Goal: Ask a question: Seek information or help from site administrators or community

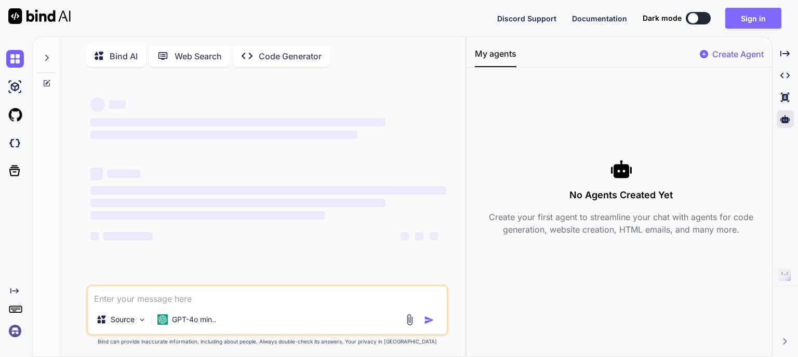
click at [751, 22] on button "Sign in" at bounding box center [754, 18] width 56 height 21
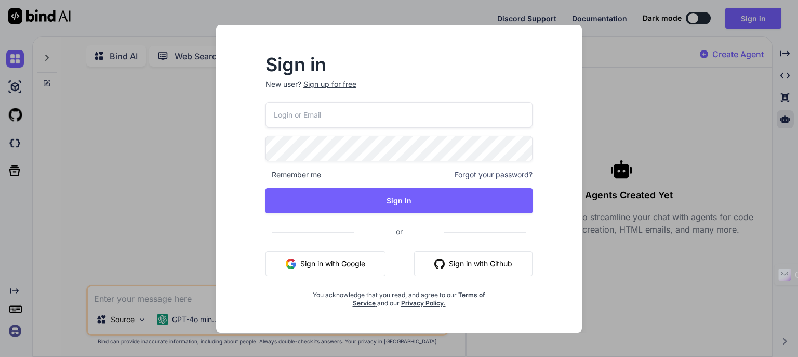
click at [341, 264] on button "Sign in with Google" at bounding box center [326, 263] width 120 height 25
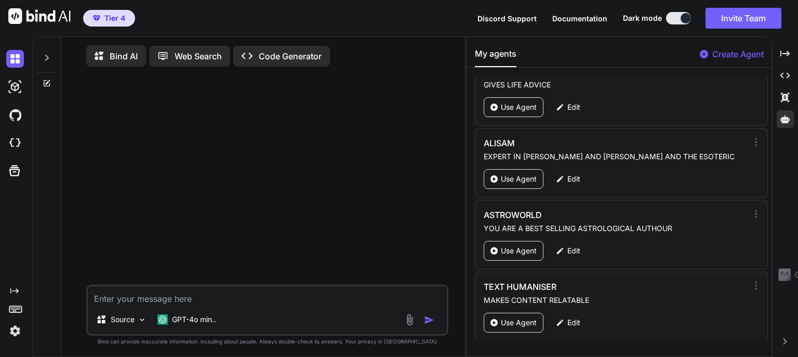
scroll to position [260, 0]
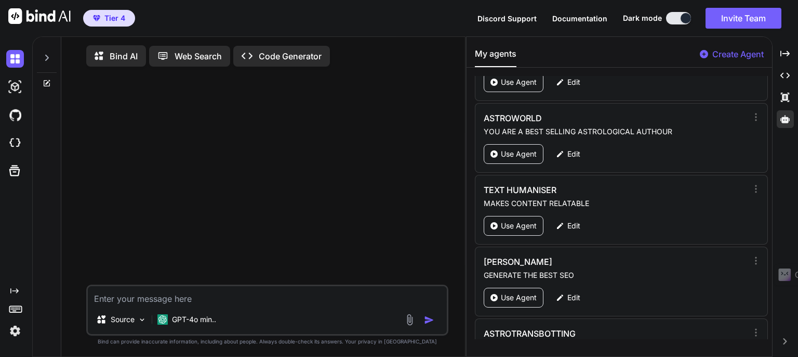
click at [114, 57] on p "Bind AI" at bounding box center [124, 56] width 28 height 12
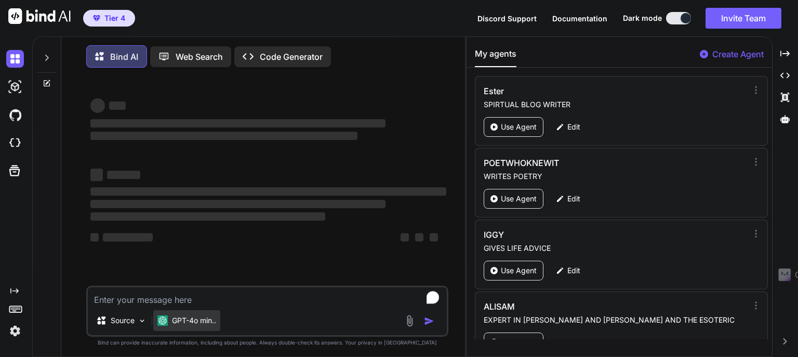
click at [185, 329] on div "GPT-4o min.." at bounding box center [186, 320] width 67 height 21
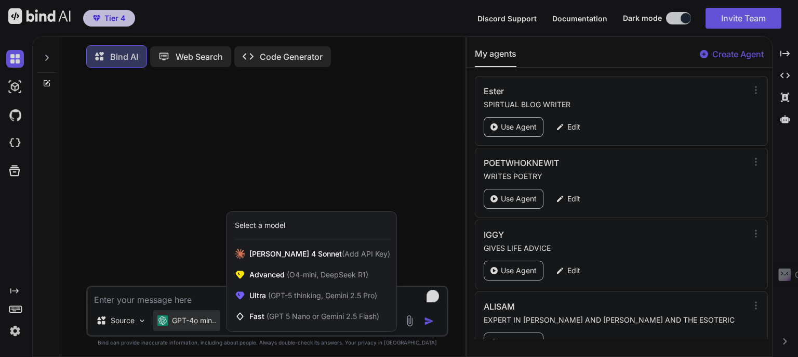
drag, startPoint x: 770, startPoint y: 82, endPoint x: 765, endPoint y: 135, distance: 52.7
click at [765, 135] on div at bounding box center [399, 178] width 798 height 357
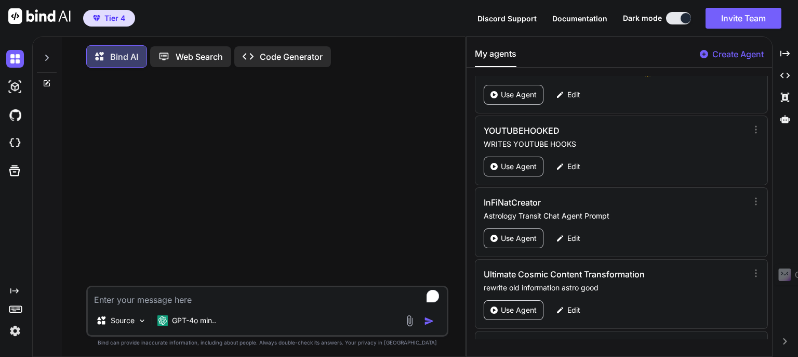
scroll to position [1983, 0]
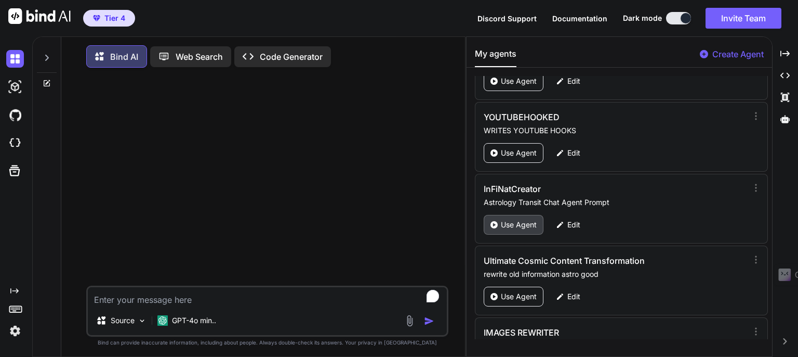
click at [517, 219] on p "Use Agent" at bounding box center [519, 224] width 36 height 10
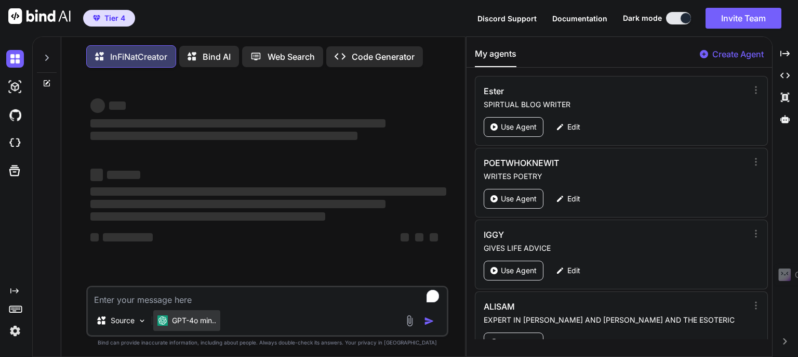
click at [192, 327] on div "GPT-4o min.." at bounding box center [186, 320] width 67 height 21
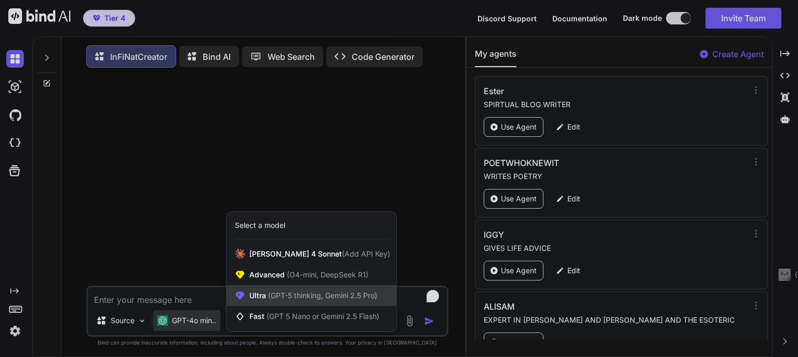
click at [294, 300] on span "Ultra (GPT-5 thinking, Gemini 2.5 Pro)" at bounding box center [314, 295] width 128 height 10
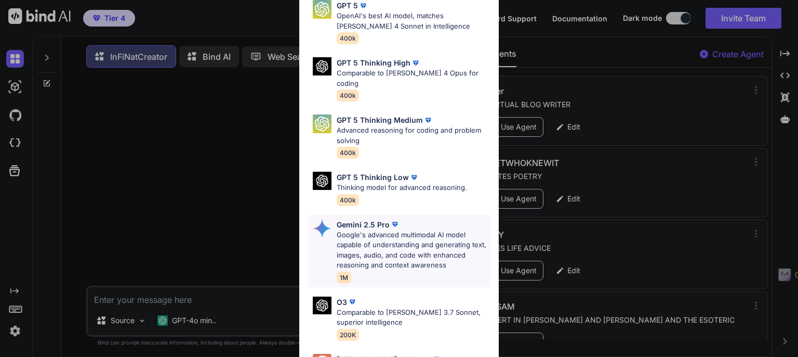
scroll to position [114, 0]
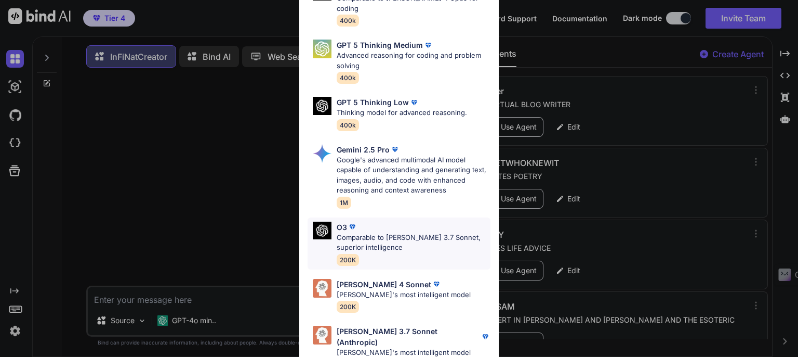
click at [382, 232] on p "Comparable to [PERSON_NAME] 3.7 Sonnet, superior intelligence" at bounding box center [414, 242] width 154 height 20
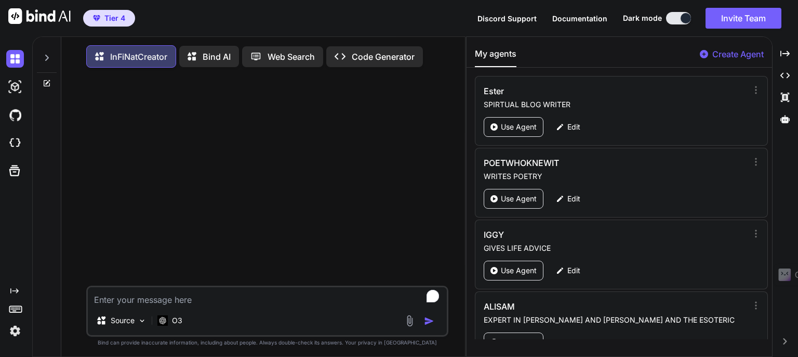
click at [119, 295] on textarea "To enrich screen reader interactions, please activate Accessibility in Grammarl…" at bounding box center [267, 296] width 359 height 19
click at [183, 299] on textarea "To enrich screen reader interactions, please activate Accessibility in Grammarl…" at bounding box center [267, 296] width 359 height 19
type textarea "x"
type textarea "h"
type textarea "x"
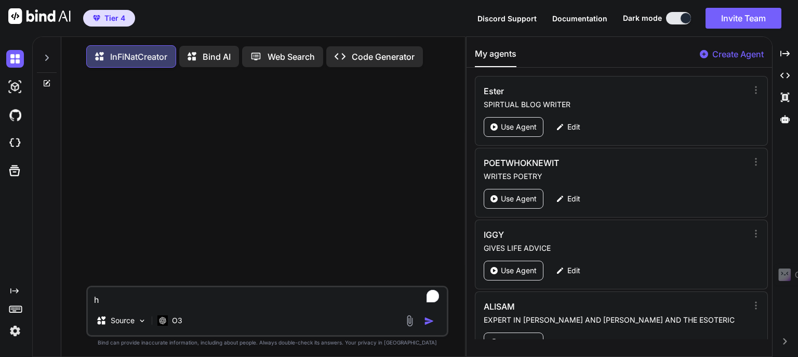
type textarea "he"
type textarea "x"
type textarea "hey"
type textarea "x"
type textarea "hey"
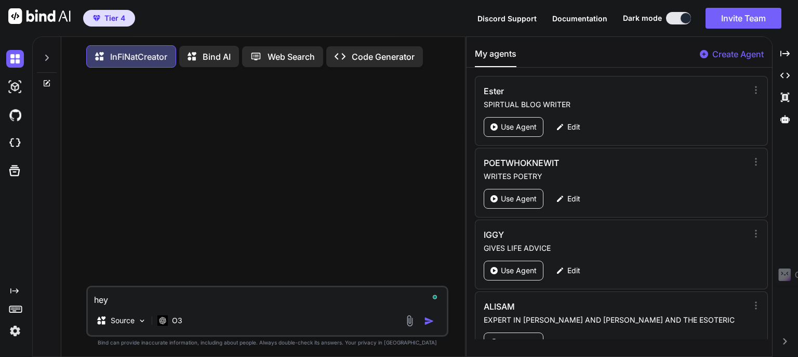
type textarea "x"
type textarea "hey t"
type textarea "x"
type textarea "hey th"
type textarea "x"
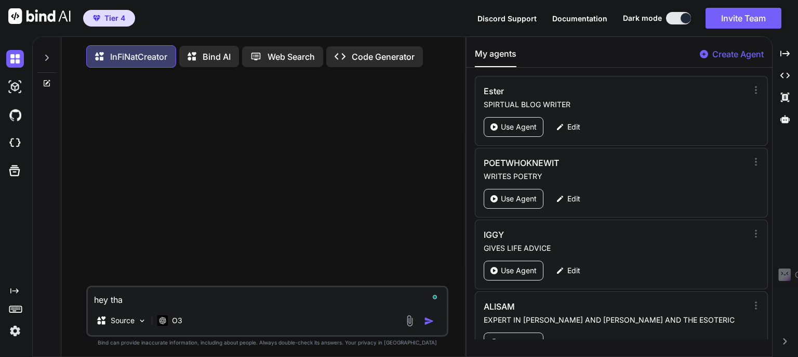
type textarea "hey than"
type textarea "x"
type textarea "hey thank"
type textarea "x"
type textarea "hey thanks"
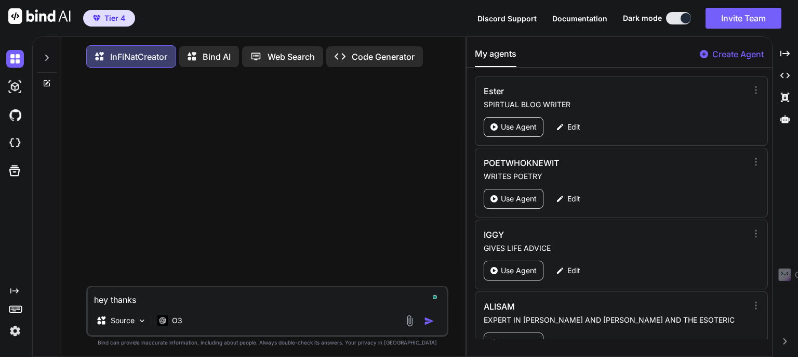
type textarea "x"
type textarea "hey thanks"
type textarea "x"
type textarea "hey thanks f"
type textarea "x"
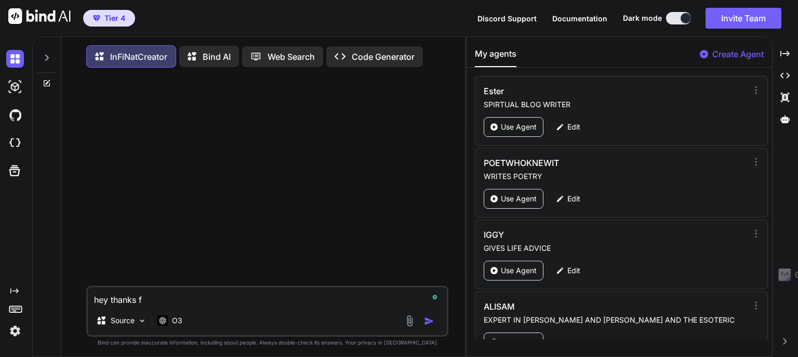
type textarea "hey thanks [PERSON_NAME]"
type textarea "x"
type textarea "hey thanks for"
type textarea "x"
type textarea "hey thanks for"
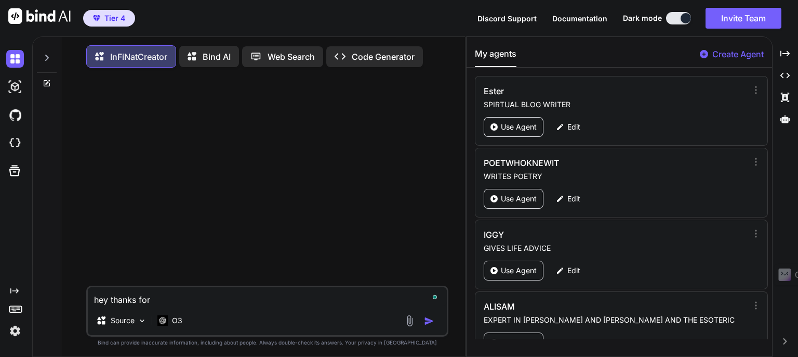
type textarea "x"
type textarea "hey thanks for y"
type textarea "x"
type textarea "hey thanks for yo"
type textarea "x"
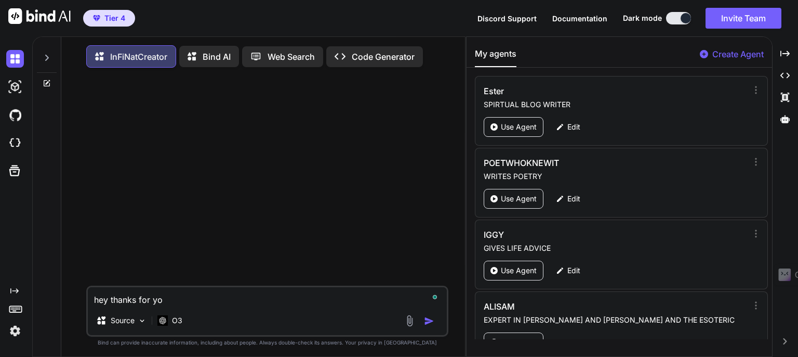
type textarea "hey thanks for you"
type textarea "x"
type textarea "hey thanks for you"
type textarea "x"
type textarea "hey thanks for you r"
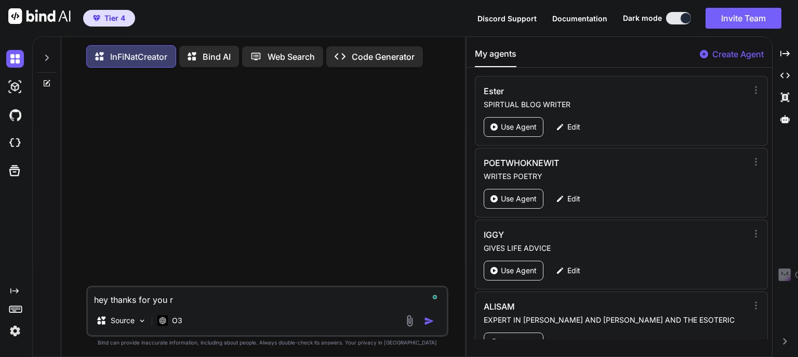
type textarea "x"
type textarea "hey thanks for you re"
type textarea "x"
type textarea "hey thanks for you rep"
type textarea "x"
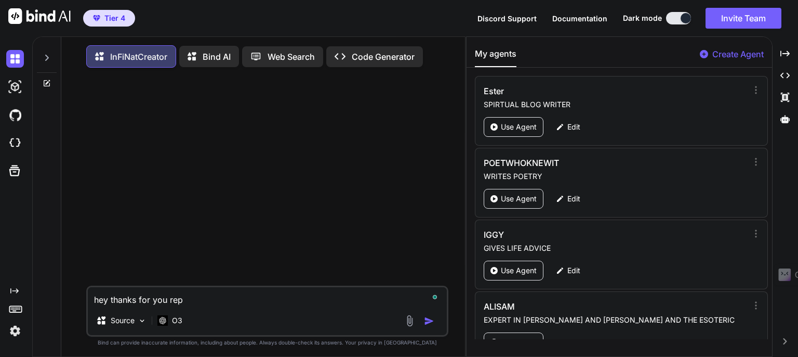
type textarea "hey thanks for you repl"
type textarea "x"
type textarea "hey thanks for you reply"
type textarea "x"
type textarea "hey thanks for you reply"
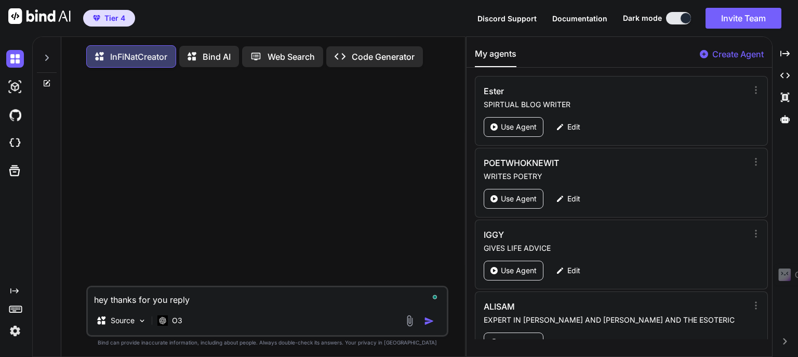
type textarea "x"
type textarea "hey thanks for you reply b"
type textarea "x"
type textarea "hey thanks for you reply bu"
type textarea "x"
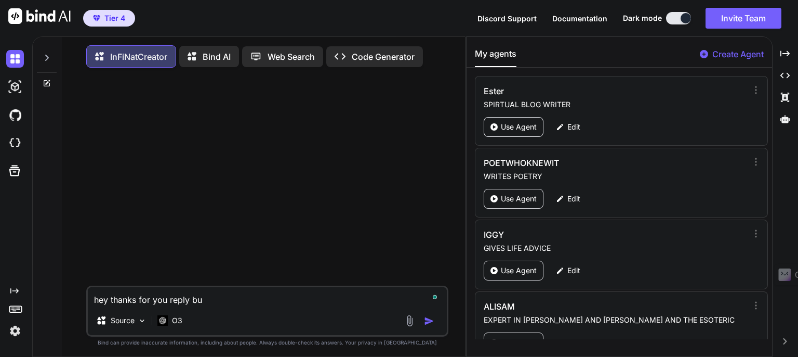
type textarea "hey thanks for you reply but"
type textarea "x"
type textarea "hey thanks for you reply but"
type textarea "x"
type textarea "hey thanks for you reply but a"
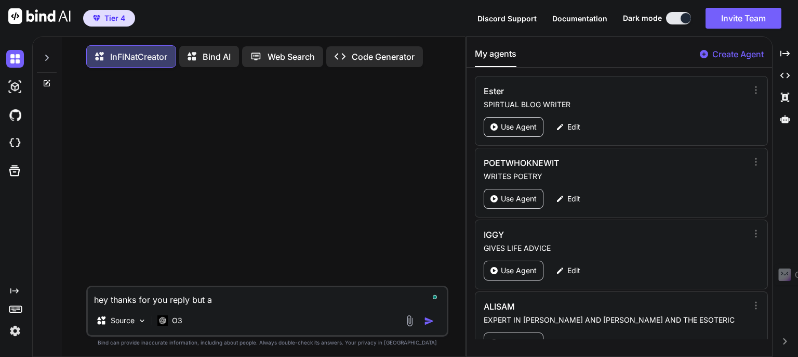
type textarea "x"
type textarea "hey thanks for you reply but [PERSON_NAME]"
type textarea "x"
type textarea "hey thanks for you reply but a"
type textarea "x"
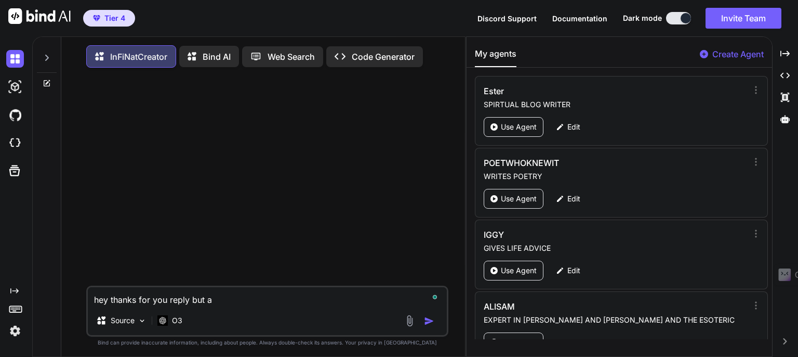
type textarea "hey thanks for you reply but [PERSON_NAME]"
type textarea "x"
type textarea "hey thanks for you reply but [PERSON_NAME]"
type textarea "x"
type textarea "hey thanks for you reply but [PERSON_NAME]"
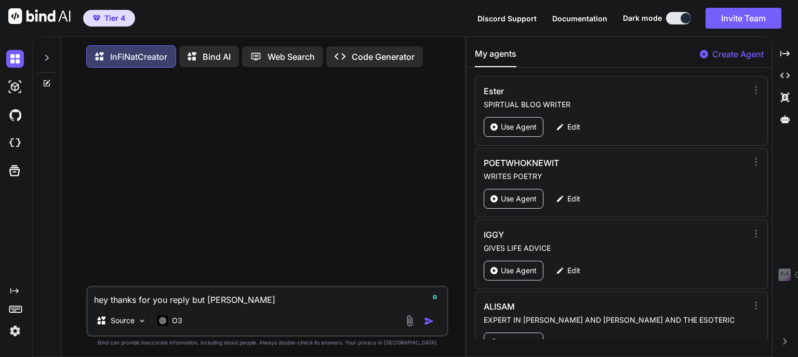
type textarea "x"
type textarea "hey thanks for you reply but [PERSON_NAME]"
type textarea "x"
type textarea "hey thanks for you reply but [PERSON_NAME] s"
type textarea "x"
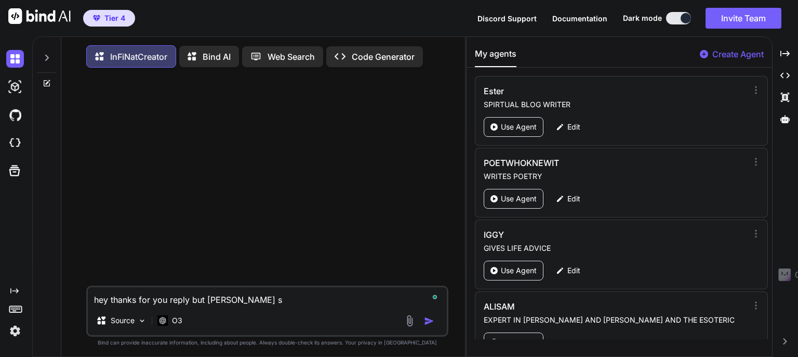
type textarea "hey thanks for you reply but aiam st"
type textarea "x"
type textarea "hey thanks for you reply but aiam sti"
type textarea "x"
type textarea "hey thanks for you reply but aiam stil"
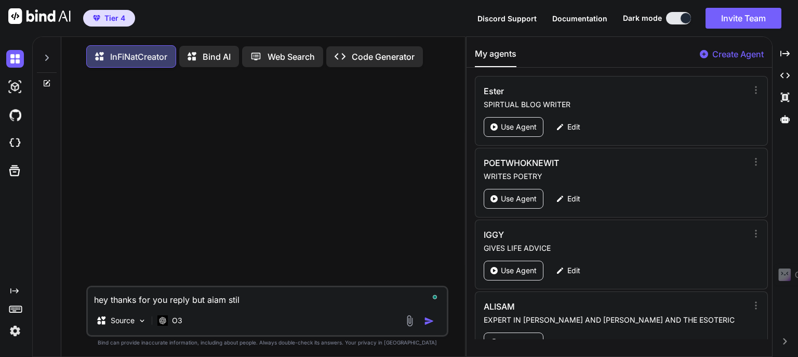
type textarea "x"
type textarea "hey thanks for you reply but [PERSON_NAME] still"
type textarea "x"
type textarea "hey thanks for you reply but [PERSON_NAME] still"
type textarea "x"
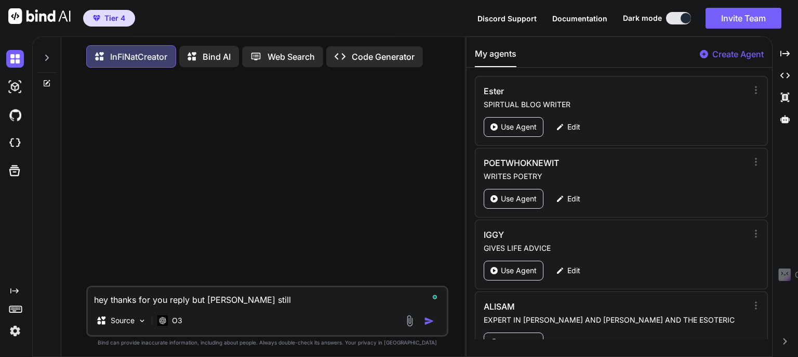
type textarea "hey thanks for you reply but aiam still c"
type textarea "x"
type textarea "hey thanks for you reply but aiam still co"
type textarea "x"
type textarea "hey thanks for you reply but [PERSON_NAME] still con"
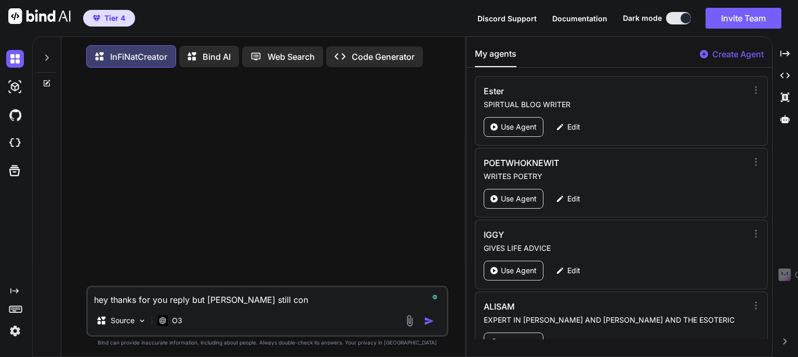
type textarea "x"
type textarea "hey thanks for you reply but [PERSON_NAME] still confiu"
type textarea "x"
type textarea "hey thanks for you reply but [PERSON_NAME] still confius"
type textarea "x"
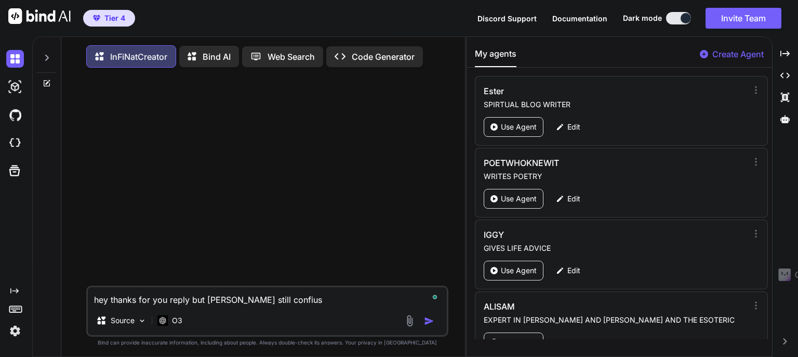
type textarea "hey thanks for you reply but [PERSON_NAME] still confiuse"
type textarea "x"
type textarea "hey thanks for you reply but [PERSON_NAME] still confius"
type textarea "x"
type textarea "hey thanks for you reply but [PERSON_NAME] still confiu"
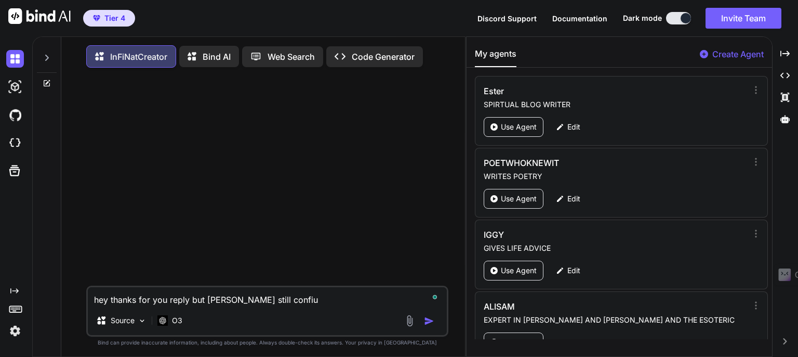
type textarea "x"
type textarea "hey thanks for you reply but [PERSON_NAME] still confi"
type textarea "x"
type textarea "hey thanks for you reply but [PERSON_NAME] still conf"
type textarea "x"
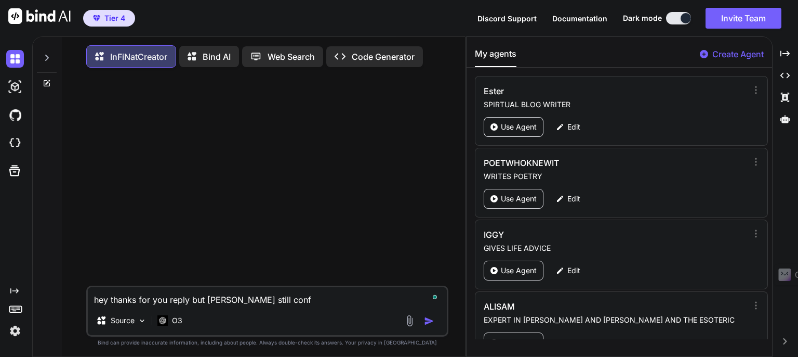
type textarea "hey thanks for you reply but [PERSON_NAME] still confu"
type textarea "x"
type textarea "hey thanks for you reply but [PERSON_NAME] still confus"
type textarea "x"
type textarea "hey thanks for you reply but [PERSON_NAME] still confuse"
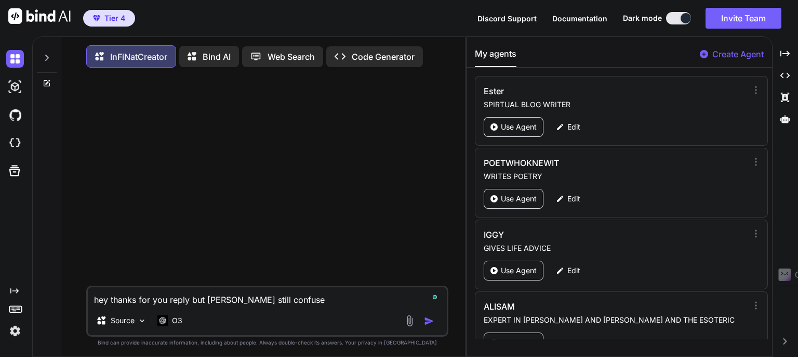
type textarea "x"
type textarea "hey thanks for you reply but [PERSON_NAME] still confused"
type textarea "x"
type textarea "hey thanks for you reply but [PERSON_NAME] still confused"
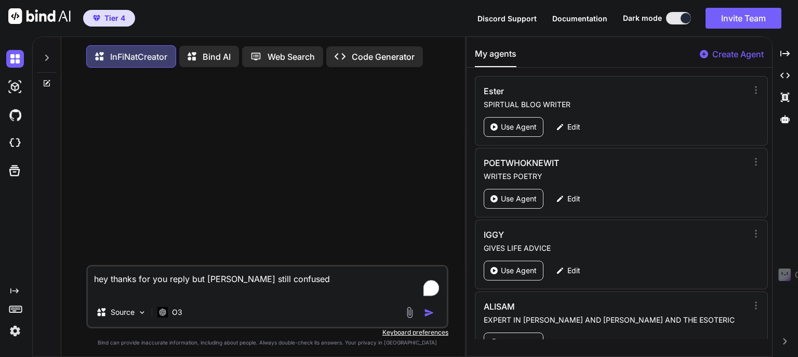
type textarea "x"
type textarea "hey thanks for you reply but [PERSON_NAME] still confused"
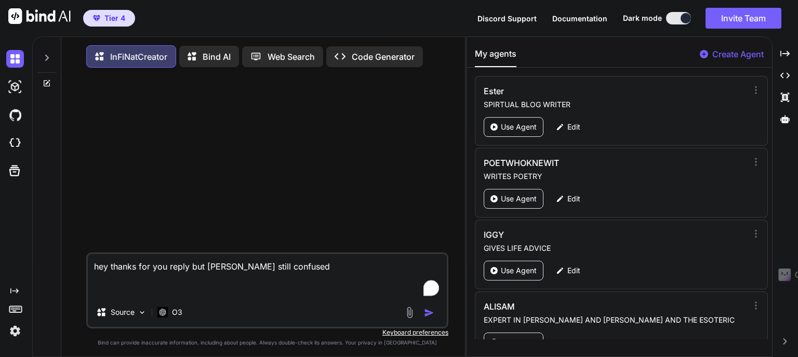
paste textarea "Thanksfor getting back to me , but this part of my query is not answered, when …"
type textarea "x"
type textarea "hey thanks for you reply but [PERSON_NAME] still confused Thanksfor getting bac…"
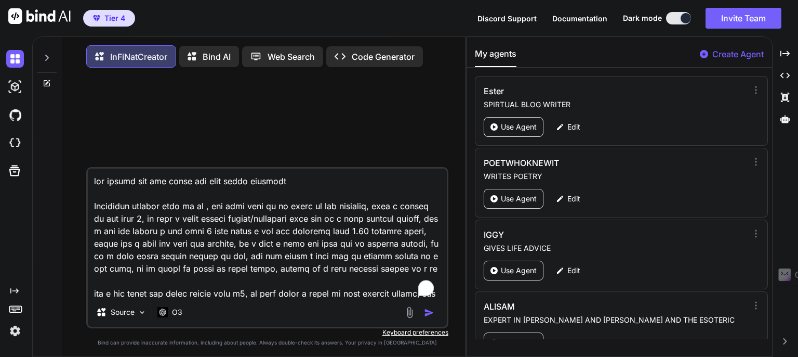
scroll to position [263, 0]
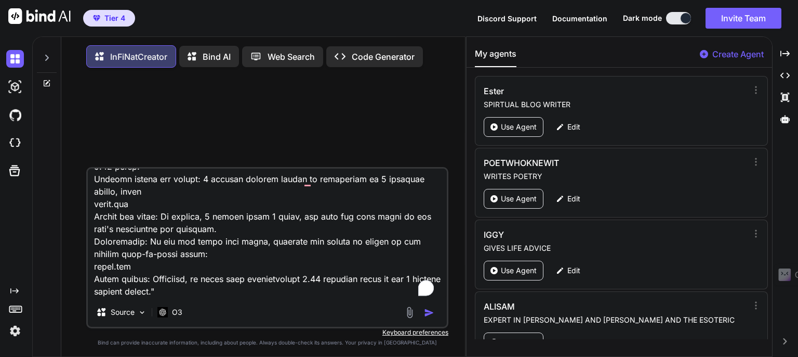
type textarea "x"
type textarea "hey thanks for you reply but [PERSON_NAME] still confused Thanksfor getting bac…"
type textarea "x"
type textarea "hey thanks for you reply but [PERSON_NAME] still confused Thanksfor getting bac…"
type textarea "x"
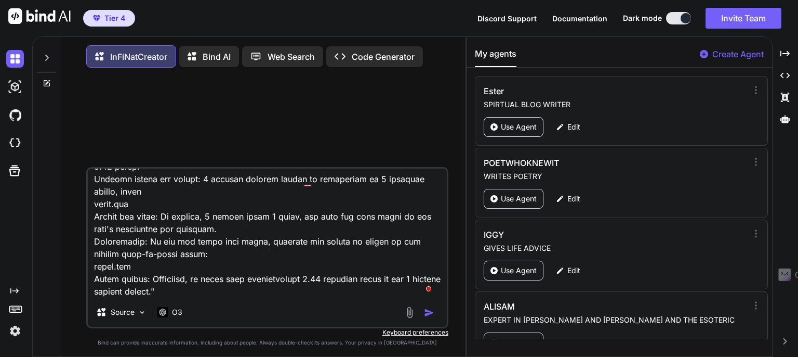
type textarea "hey thanks for you reply but [PERSON_NAME] still confused Thanksfor getting bac…"
type textarea "x"
type textarea "hey thanks for you reply but [PERSON_NAME] still confused Thanksfor getting bac…"
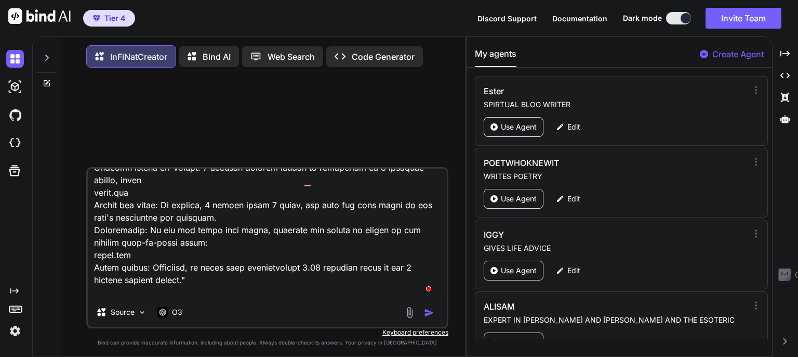
scroll to position [300, 0]
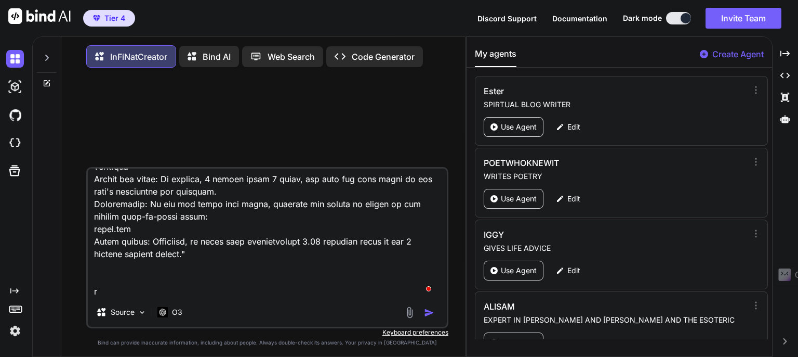
type textarea "x"
type textarea "hey thanks for you reply but [PERSON_NAME] still confused Thanksfor getting bac…"
type textarea "x"
type textarea "hey thanks for you reply but [PERSON_NAME] still confused Thanksfor getting bac…"
type textarea "x"
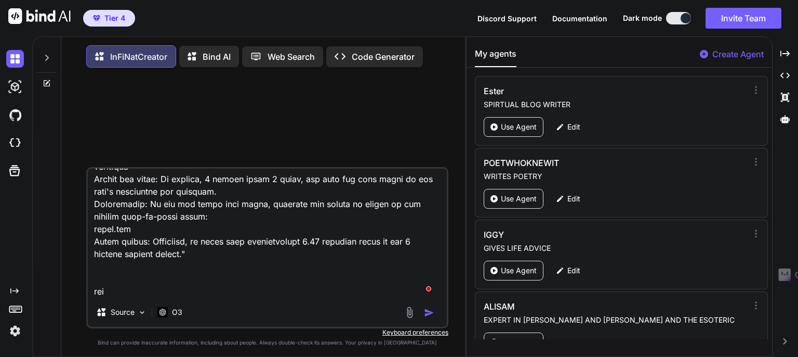
type textarea "hey thanks for you reply but [PERSON_NAME] still confused Thanksfor getting bac…"
type textarea "x"
type textarea "hey thanks for you reply but [PERSON_NAME] still confused Thanksfor getting bac…"
type textarea "x"
type textarea "hey thanks for you reply but [PERSON_NAME] still confused Thanksfor getting bac…"
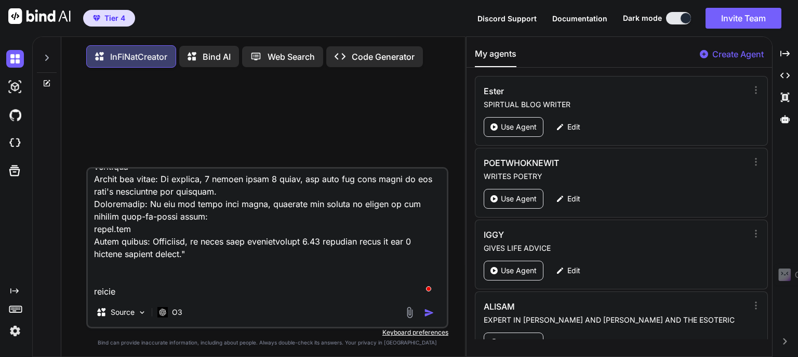
type textarea "x"
type textarea "hey thanks for you reply but [PERSON_NAME] still confused Thanksfor getting bac…"
type textarea "x"
type textarea "hey thanks for you reply but [PERSON_NAME] still confused Thanksfor getting bac…"
type textarea "x"
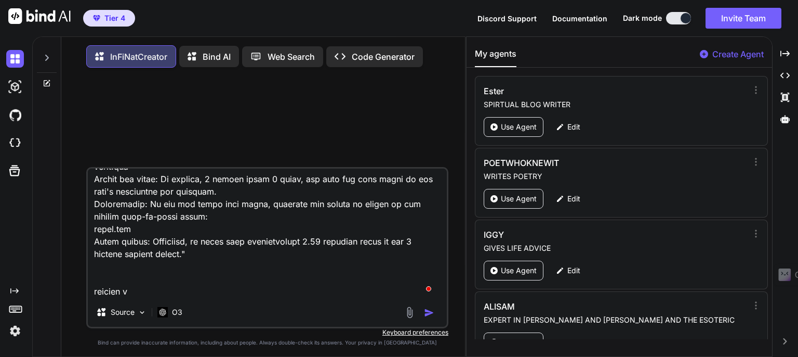
type textarea "hey thanks for you reply but [PERSON_NAME] still confused Thanksfor getting bac…"
type textarea "x"
type textarea "hey thanks for you reply but [PERSON_NAME] still confused Thanksfor getting bac…"
type textarea "x"
type textarea "hey thanks for you reply but [PERSON_NAME] still confused Thanksfor getting bac…"
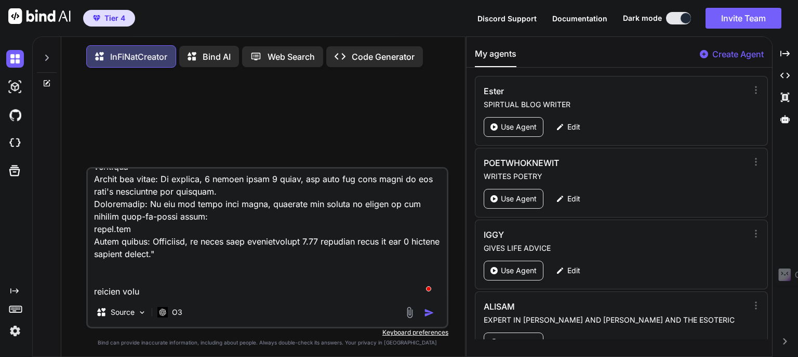
type textarea "x"
type textarea "hey thanks for you reply but [PERSON_NAME] still confused Thanksfor getting bac…"
type textarea "x"
type textarea "hey thanks for you reply but [PERSON_NAME] still confused Thanksfor getting bac…"
type textarea "x"
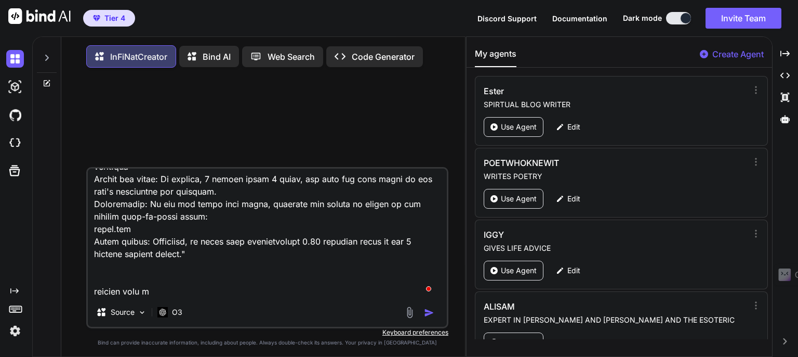
type textarea "hey thanks for you reply but [PERSON_NAME] still confused Thanksfor getting bac…"
type textarea "x"
type textarea "hey thanks for you reply but [PERSON_NAME] still confused Thanksfor getting bac…"
type textarea "x"
type textarea "hey thanks for you reply but [PERSON_NAME] still confused Thanksfor getting bac…"
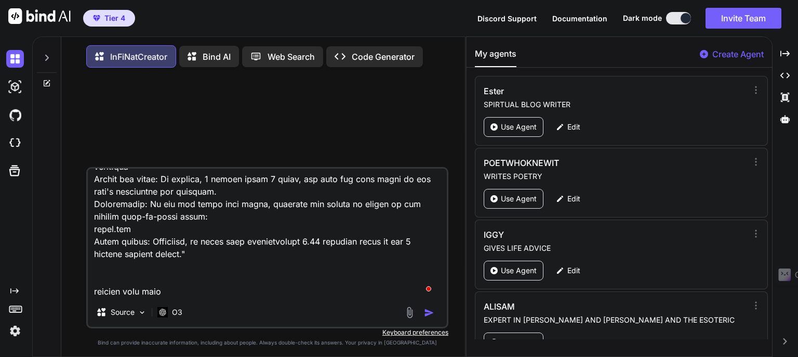
type textarea "x"
type textarea "hey thanks for you reply but [PERSON_NAME] still confused Thanksfor getting bac…"
type textarea "x"
type textarea "hey thanks for you reply but [PERSON_NAME] still confused Thanksfor getting bac…"
type textarea "x"
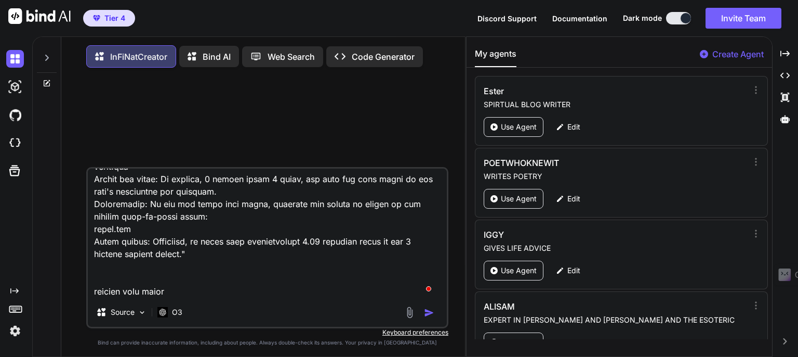
type textarea "hey thanks for you reply but [PERSON_NAME] still confused Thanksfor getting bac…"
type textarea "x"
type textarea "hey thanks for you reply but [PERSON_NAME] still confused Thanksfor getting bac…"
type textarea "x"
type textarea "hey thanks for you reply but [PERSON_NAME] still confused Thanksfor getting bac…"
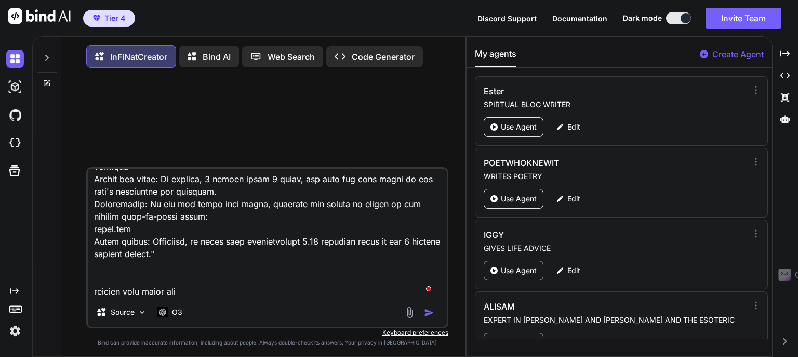
type textarea "x"
type textarea "hey thanks for you reply but [PERSON_NAME] still confused Thanksfor getting bac…"
type textarea "x"
type textarea "hey thanks for you reply but [PERSON_NAME] still confused Thanksfor getting bac…"
type textarea "x"
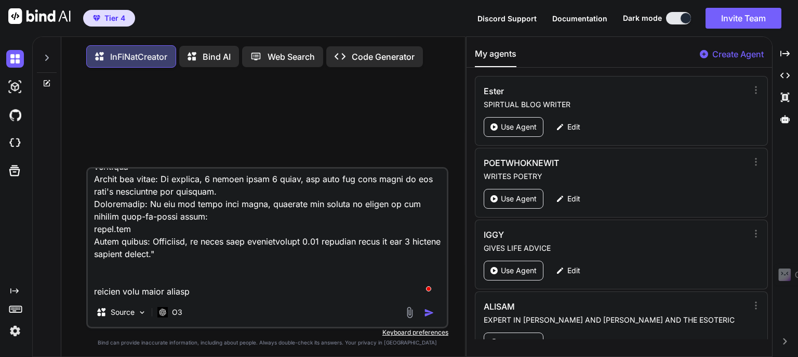
type textarea "hey thanks for you reply but [PERSON_NAME] still confused Thanksfor getting bac…"
type textarea "x"
type textarea "hey thanks for you reply but [PERSON_NAME] still confused Thanksfor getting bac…"
type textarea "x"
type textarea "hey thanks for you reply but [PERSON_NAME] still confused Thanksfor getting bac…"
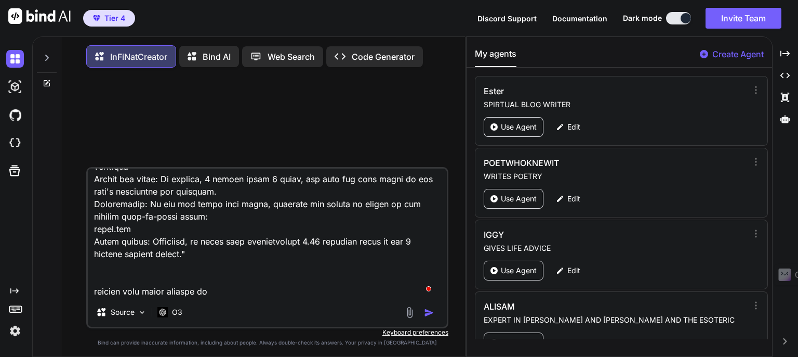
type textarea "x"
type textarea "hey thanks for you reply but [PERSON_NAME] still confused Thanksfor getting bac…"
type textarea "x"
type textarea "hey thanks for you reply but [PERSON_NAME] still confused Thanksfor getting bac…"
type textarea "x"
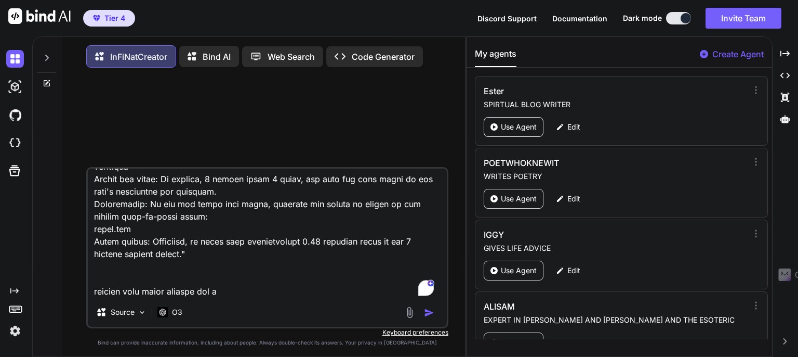
type textarea "hey thanks for you reply but [PERSON_NAME] still confused Thanksfor getting bac…"
type textarea "x"
type textarea "hey thanks for you reply but [PERSON_NAME] still confused Thanksfor getting bac…"
type textarea "x"
type textarea "hey thanks for you reply but [PERSON_NAME] still confused Thanksfor getting bac…"
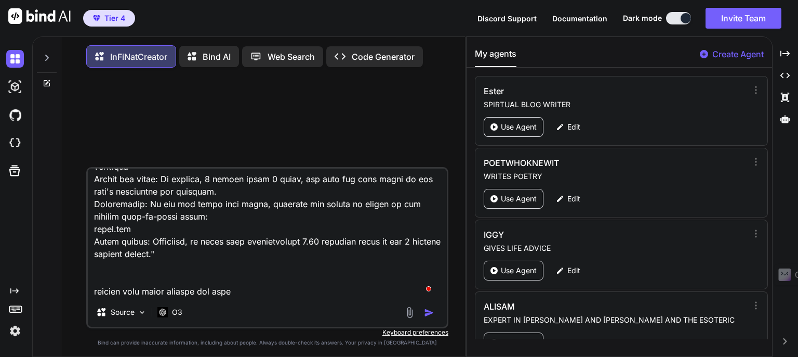
type textarea "x"
type textarea "hey thanks for you reply but [PERSON_NAME] still confused Thanksfor getting bac…"
type textarea "x"
type textarea "hey thanks for you reply but [PERSON_NAME] still confused Thanksfor getting bac…"
type textarea "x"
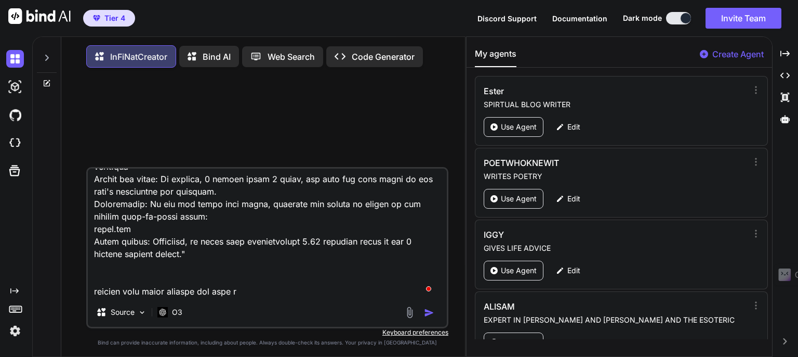
type textarea "hey thanks for you reply but [PERSON_NAME] still confused Thanksfor getting bac…"
type textarea "x"
type textarea "hey thanks for you reply but [PERSON_NAME] still confused Thanksfor getting bac…"
type textarea "x"
type textarea "hey thanks for you reply but [PERSON_NAME] still confused Thanksfor getting bac…"
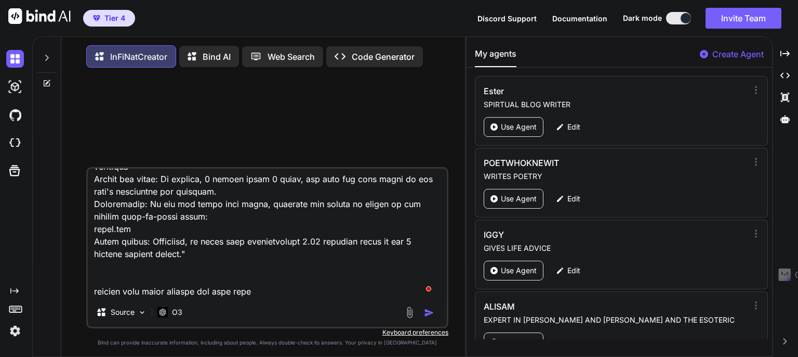
type textarea "x"
type textarea "hey thanks for you reply but [PERSON_NAME] still confused Thanksfor getting bac…"
type textarea "x"
type textarea "hey thanks for you reply but [PERSON_NAME] still confused Thanksfor getting bac…"
type textarea "x"
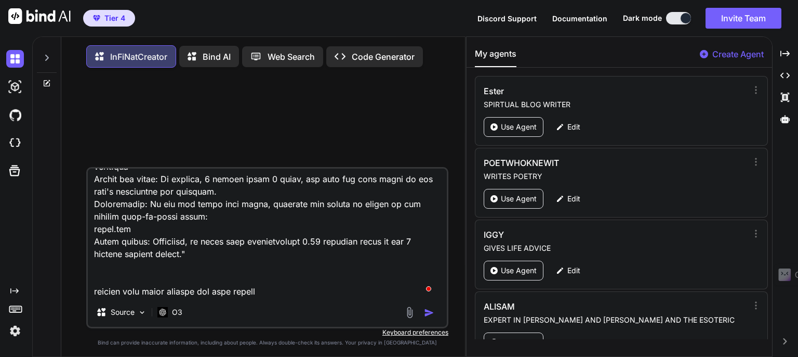
type textarea "hey thanks for you reply but [PERSON_NAME] still confused Thanksfor getting bac…"
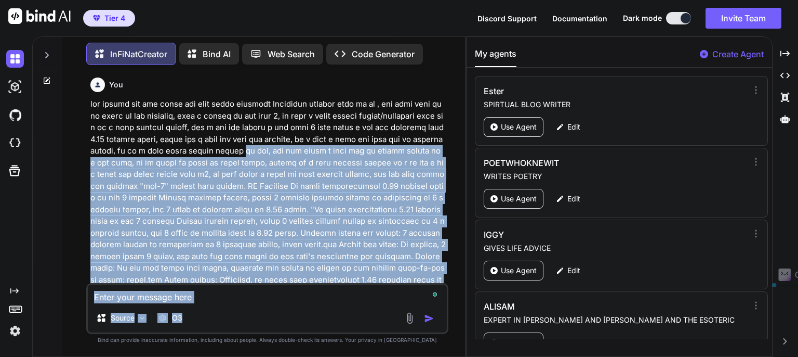
scroll to position [87, 0]
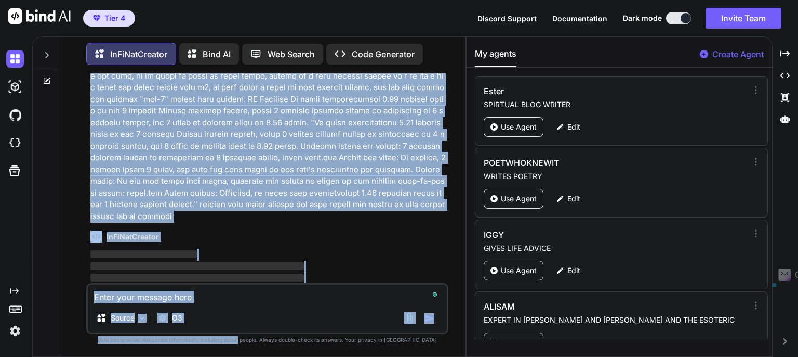
drag, startPoint x: 239, startPoint y: 152, endPoint x: 259, endPoint y: 371, distance: 219.2
click at [259, 356] on html "Tier 4 Discord Support Documentation Dark mode Invite Team Created with Pixso. …" at bounding box center [399, 178] width 798 height 357
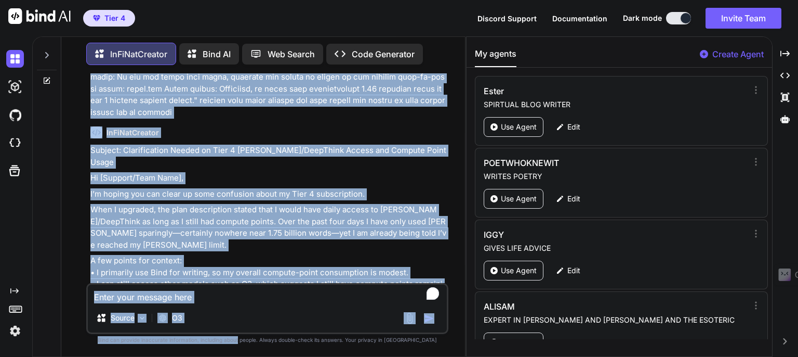
scroll to position [243, 0]
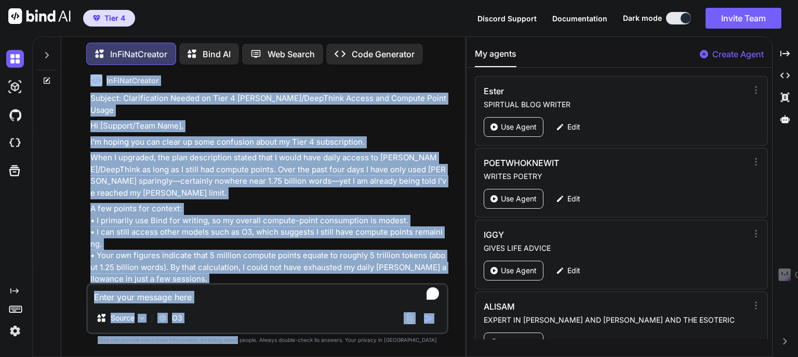
click at [257, 175] on div "Subject: Clarification Needed on Tier 4 [PERSON_NAME]/DeepThink Access and Comp…" at bounding box center [268, 258] width 356 height 331
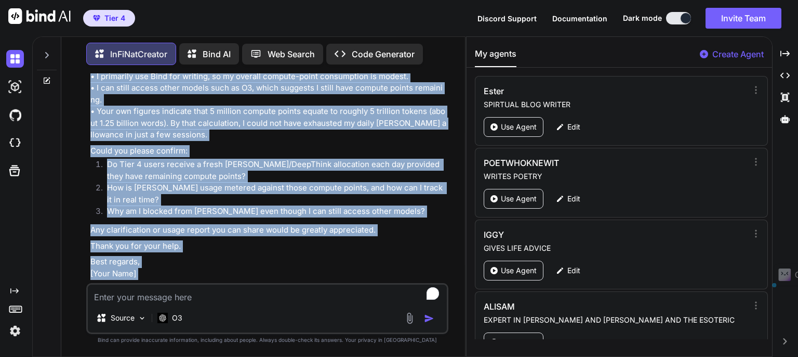
scroll to position [424, 0]
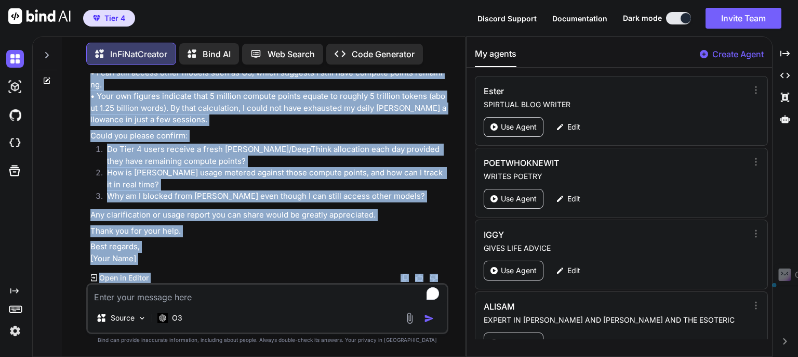
drag, startPoint x: 89, startPoint y: 166, endPoint x: 250, endPoint y: 180, distance: 160.7
click at [339, 259] on div "Subject: Clarification Needed on Tier 4 [PERSON_NAME]/DeepThink Access and Comp…" at bounding box center [268, 98] width 356 height 331
copy div "Loremip: Dolorsitametc Adipis el Sedd 9 Eiusmo/TempOrinc Utlabo etd Magnaal Eni…"
click at [28, 21] on img at bounding box center [39, 16] width 62 height 16
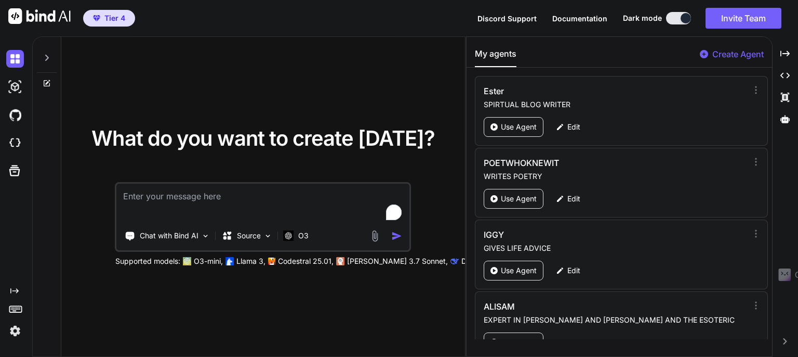
click at [19, 333] on img at bounding box center [15, 331] width 18 height 18
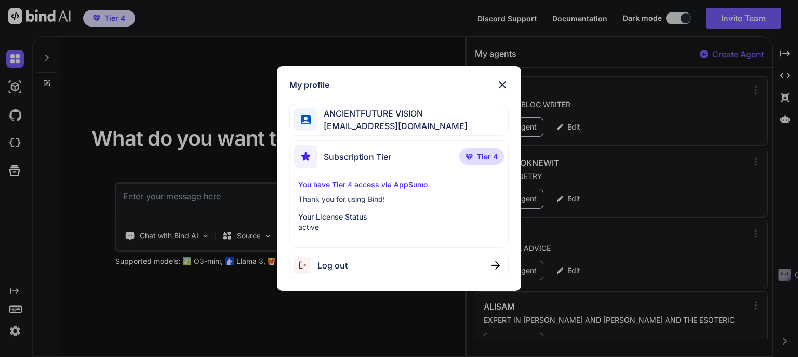
click at [594, 18] on div "My profile ANCIENTFUTURE VISION [EMAIL_ADDRESS][DOMAIN_NAME] Subscription Tier …" at bounding box center [399, 178] width 798 height 357
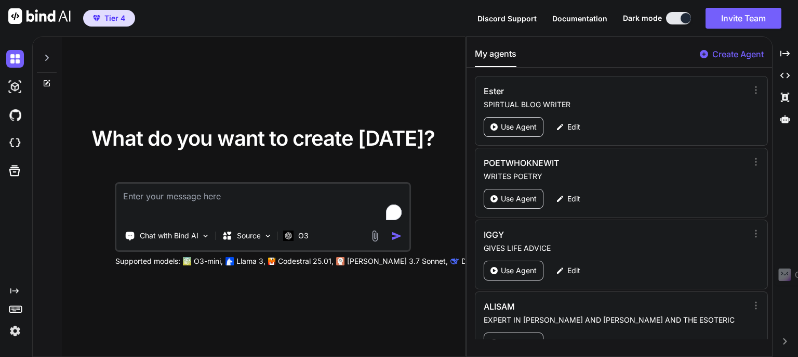
click at [593, 18] on span "Documentation" at bounding box center [580, 18] width 55 height 9
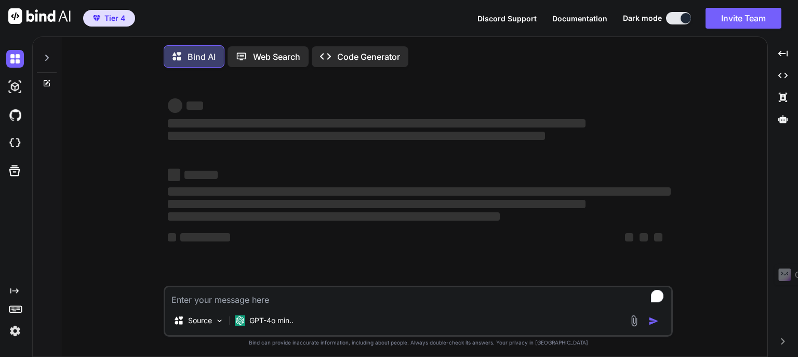
type textarea "x"
